Goal: Information Seeking & Learning: Check status

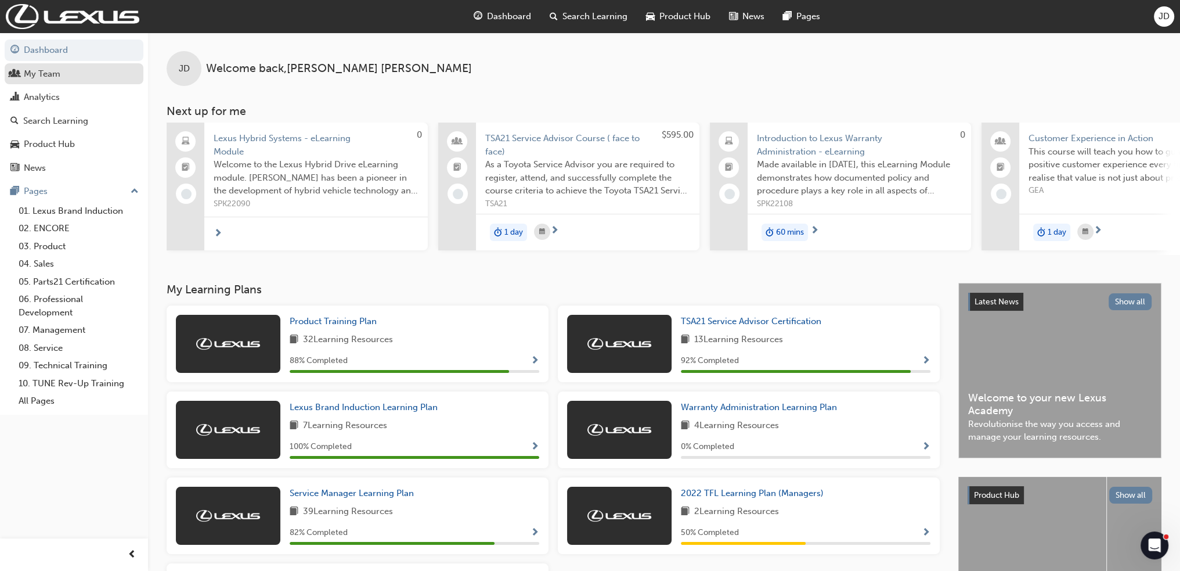
click at [41, 79] on div "My Team" at bounding box center [42, 73] width 37 height 13
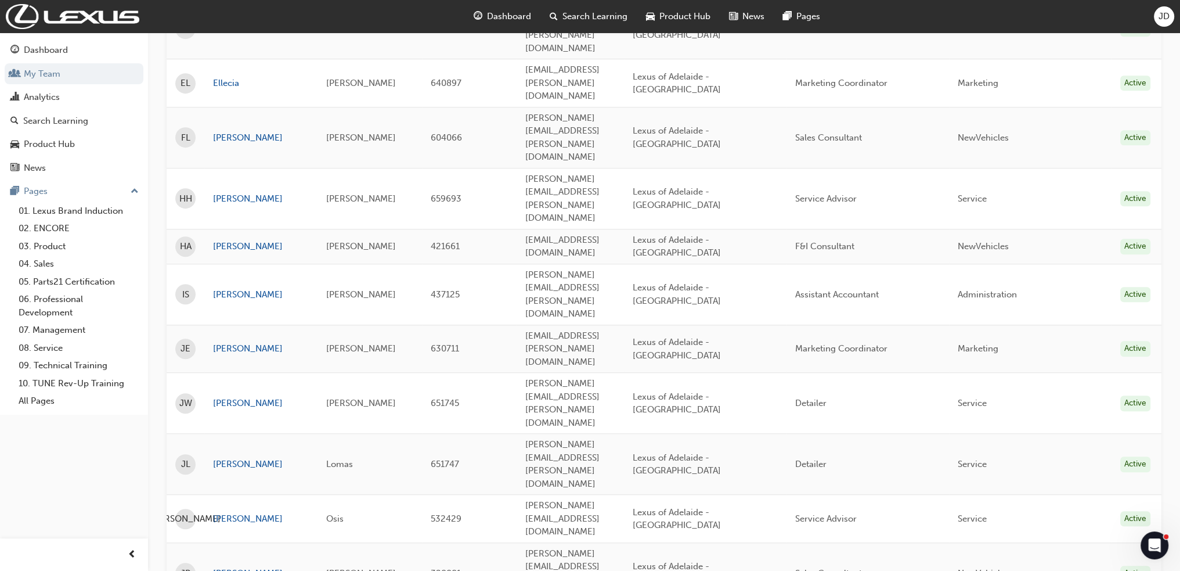
scroll to position [1175, 0]
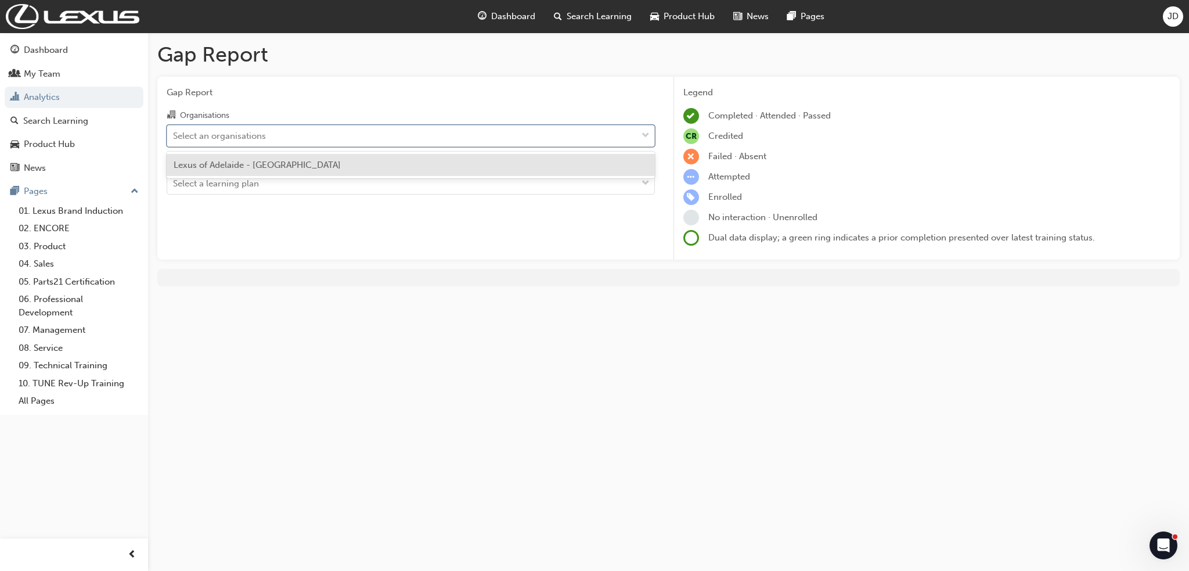
click at [252, 139] on div "Select an organisations" at bounding box center [219, 135] width 93 height 13
click at [174, 139] on input "Organisations option Lexus of Adelaide - [GEOGRAPHIC_DATA] focused, 1 of 1. 1 r…" at bounding box center [173, 135] width 1 height 10
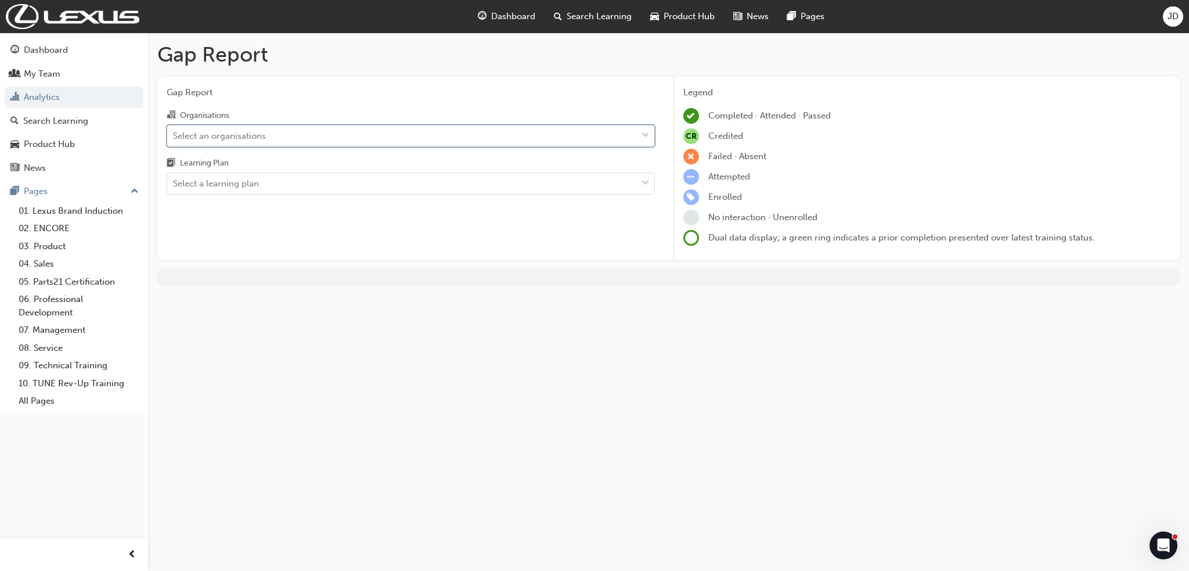
click at [252, 140] on div "Select an organisations" at bounding box center [219, 135] width 93 height 13
click at [174, 140] on input "Organisations 0 results available. Select is focused ,type to refine list, pres…" at bounding box center [173, 135] width 1 height 10
click at [247, 177] on div "Select a learning plan" at bounding box center [216, 183] width 86 height 13
click at [174, 178] on input "Learning Plan Select a learning plan" at bounding box center [173, 183] width 1 height 10
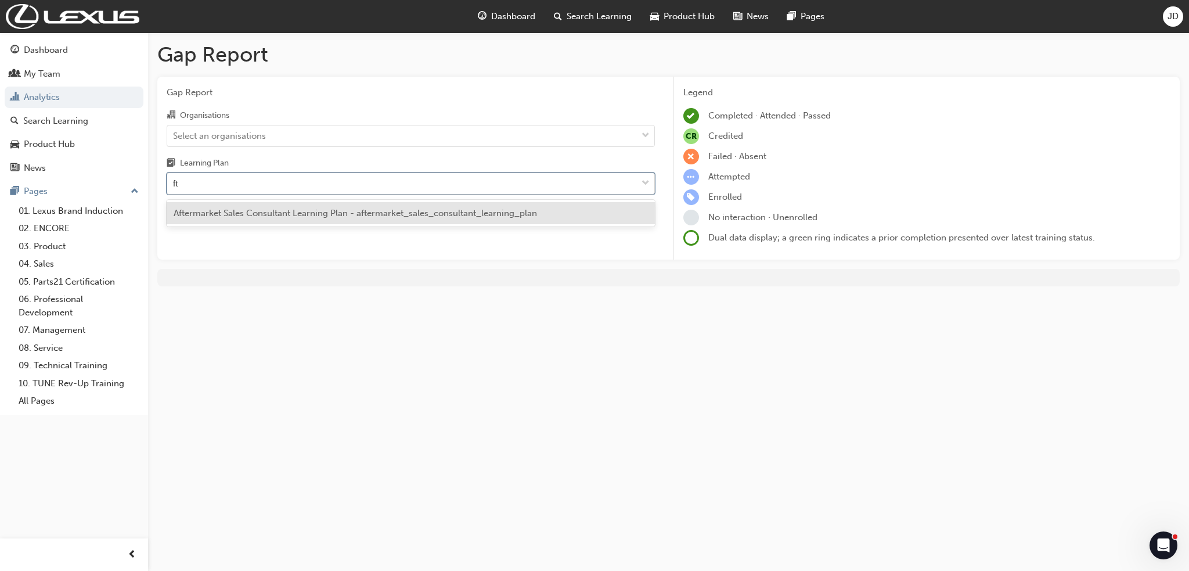
type input "f"
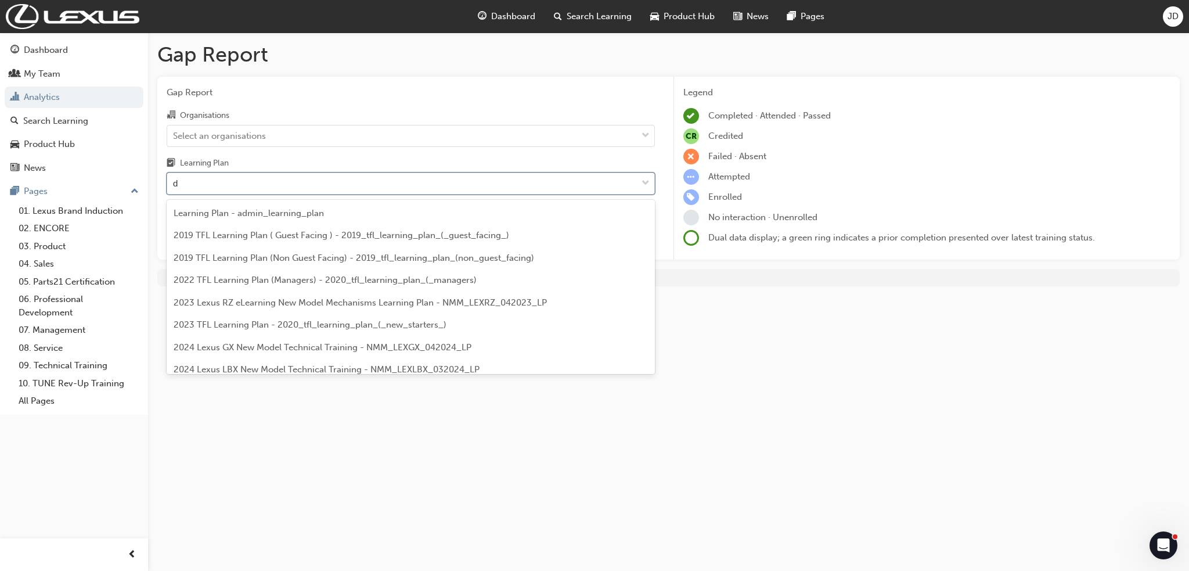
type input "dt"
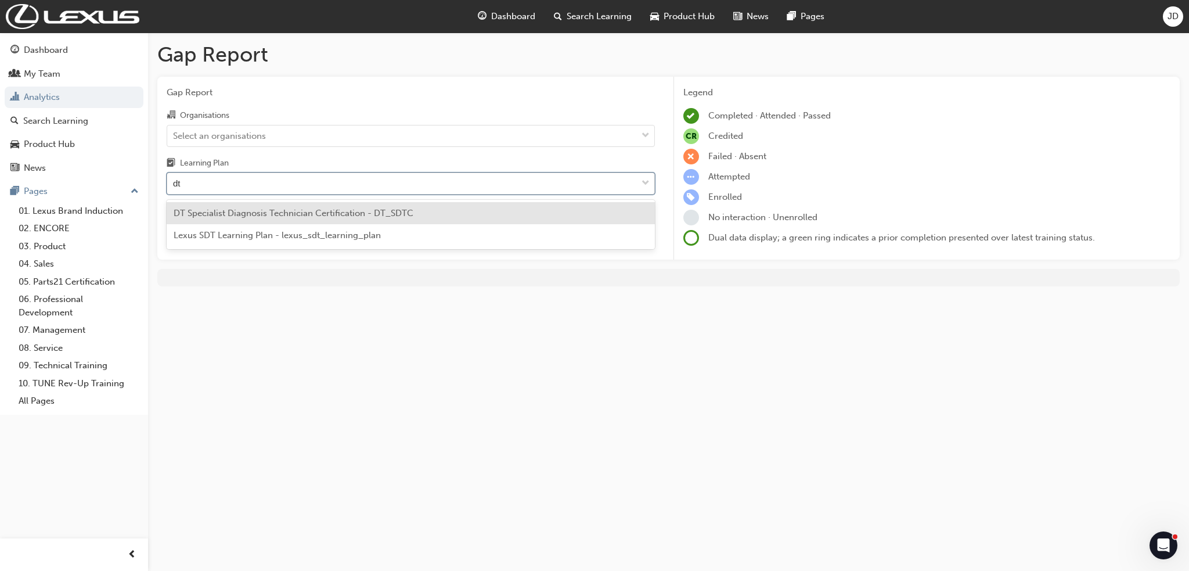
click at [240, 208] on span "DT Specialist Diagnosis Technician Certification - DT_SDTC" at bounding box center [294, 213] width 240 height 10
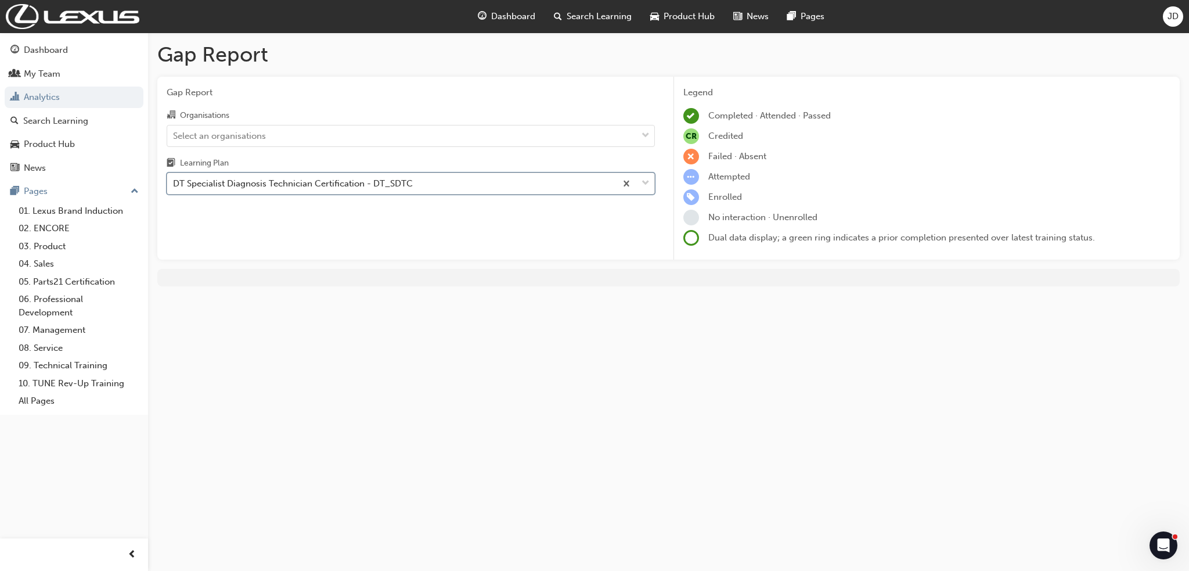
click at [436, 182] on div "DT Specialist Diagnosis Technician Certification - DT_SDTC" at bounding box center [391, 184] width 449 height 20
click at [174, 182] on input "Learning Plan option DT Specialist Diagnosis Technician Certification - DT_SDTC…" at bounding box center [173, 183] width 1 height 10
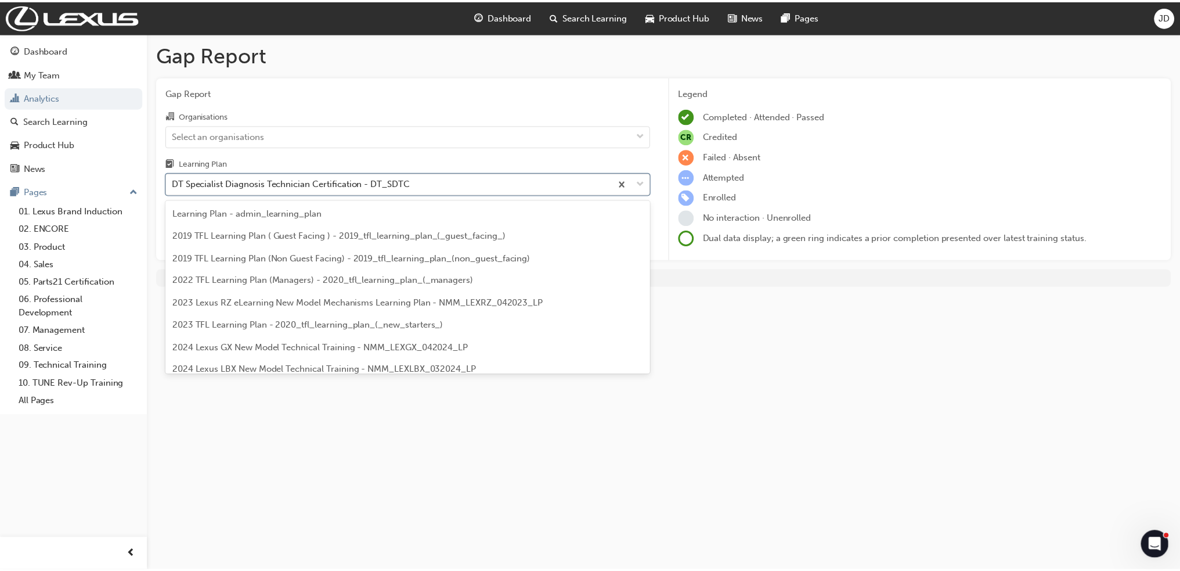
scroll to position [886, 0]
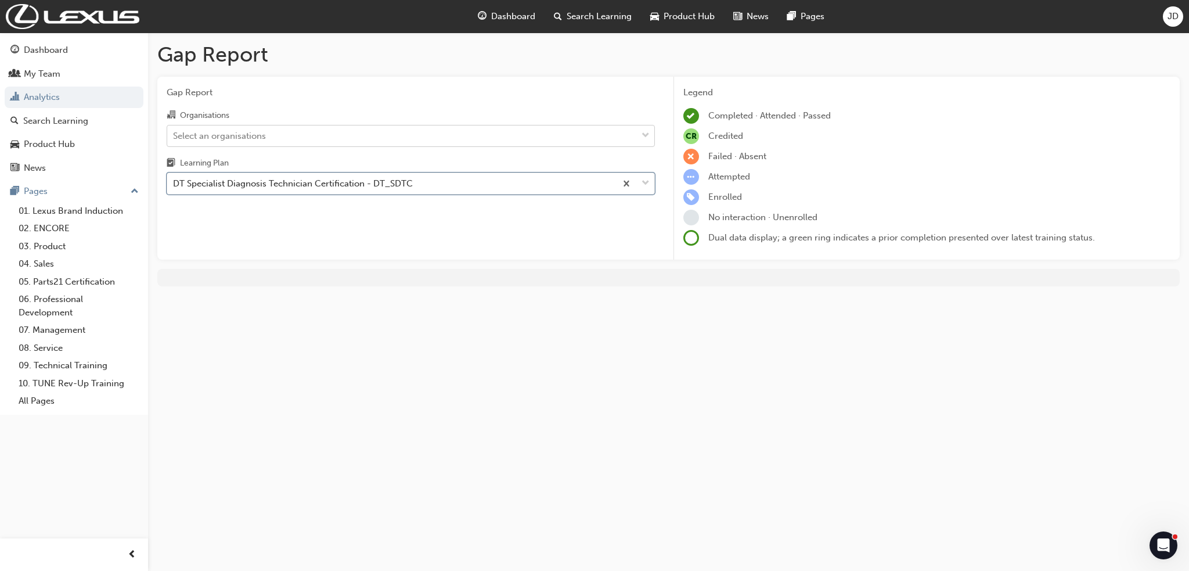
click at [290, 129] on div "Select an organisations" at bounding box center [402, 135] width 470 height 20
click at [174, 130] on input "Organisations Select an organisations" at bounding box center [173, 135] width 1 height 10
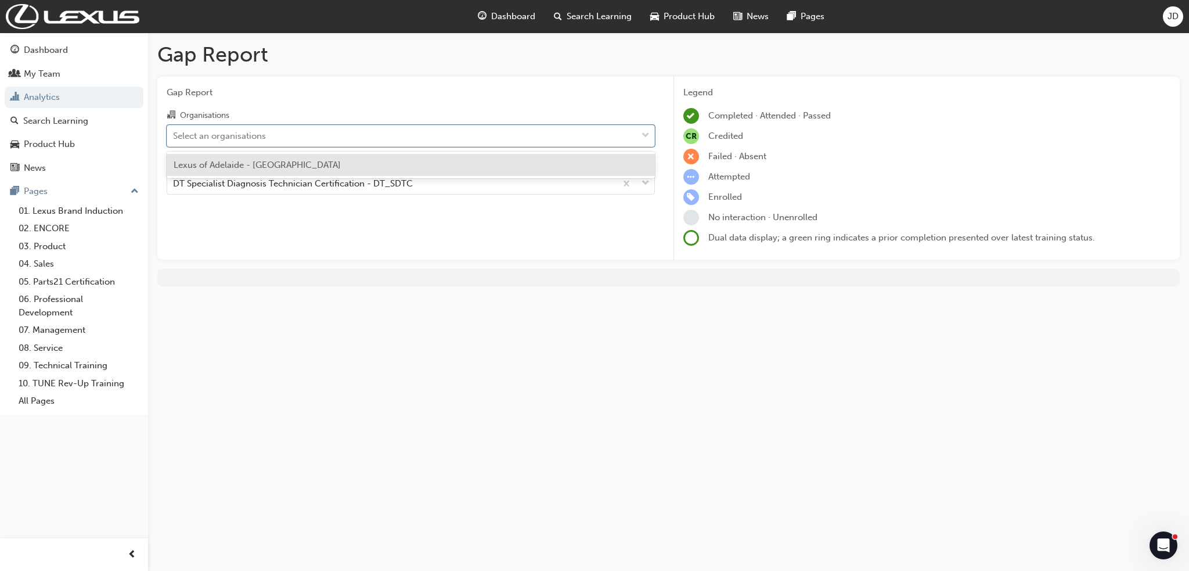
click at [234, 163] on span "Lexus of Adelaide - [GEOGRAPHIC_DATA]" at bounding box center [257, 165] width 167 height 10
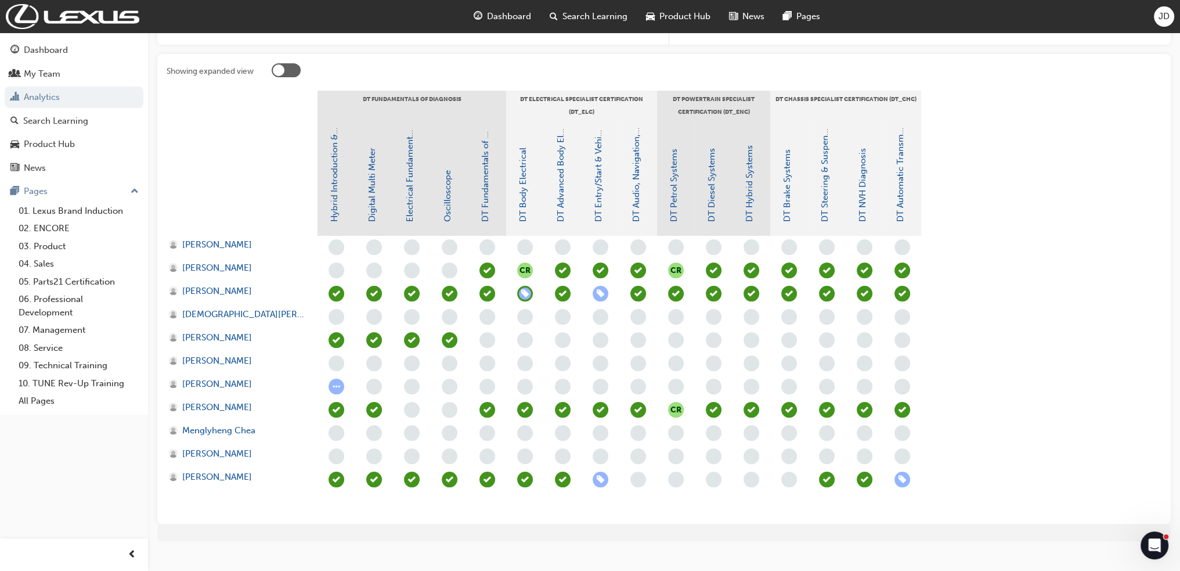
scroll to position [232, 0]
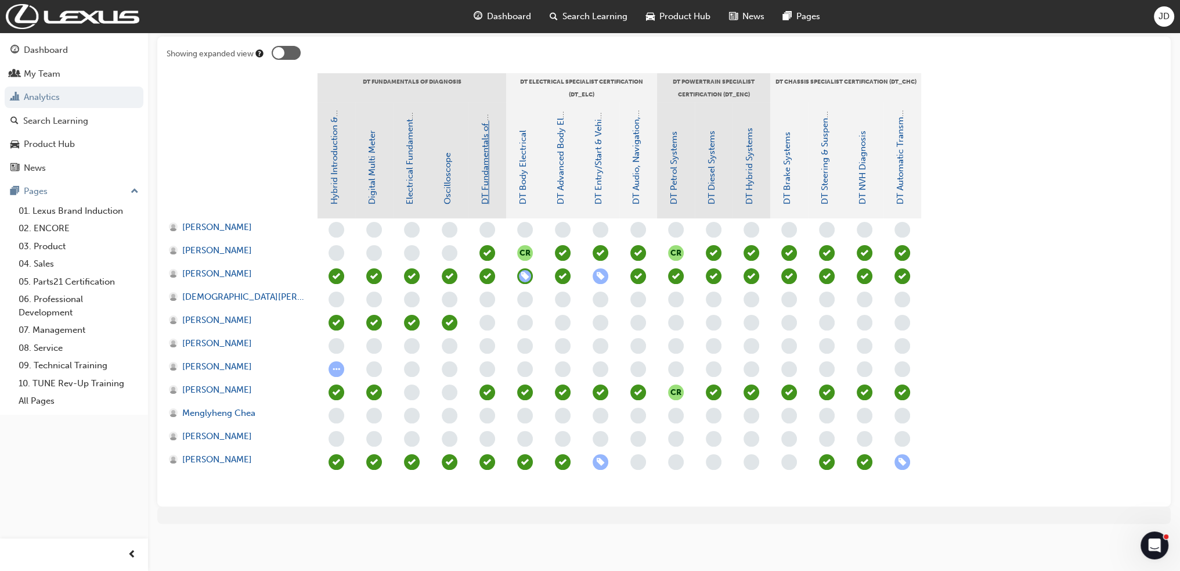
click at [486, 196] on link "DT Fundamentals of Diagnosis" at bounding box center [485, 142] width 10 height 123
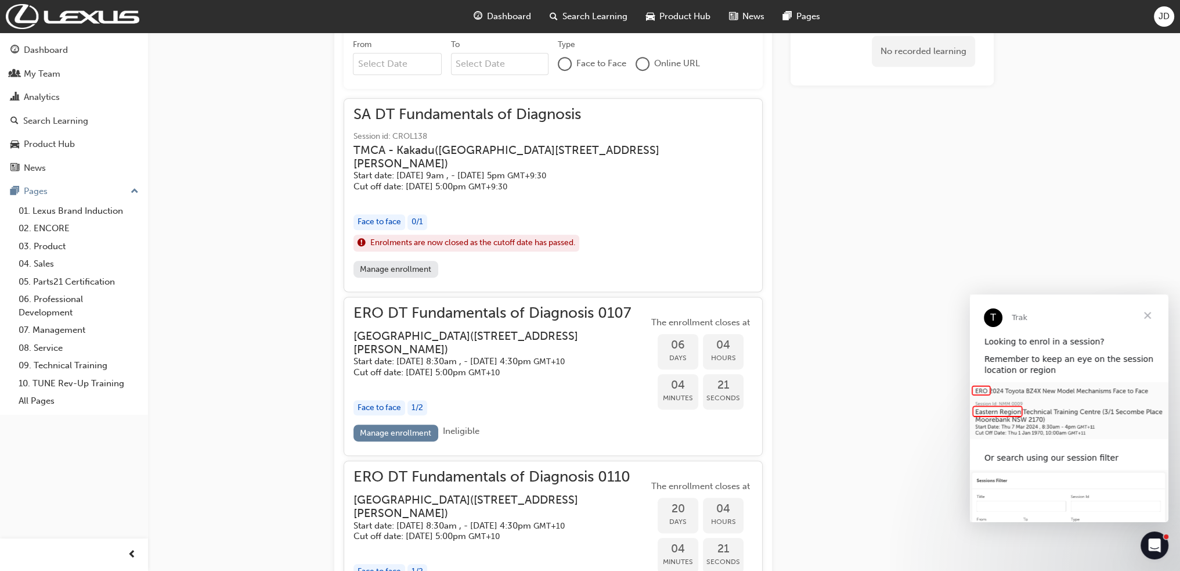
click at [1147, 316] on span "Close" at bounding box center [1148, 315] width 42 height 42
